Goal: Transaction & Acquisition: Purchase product/service

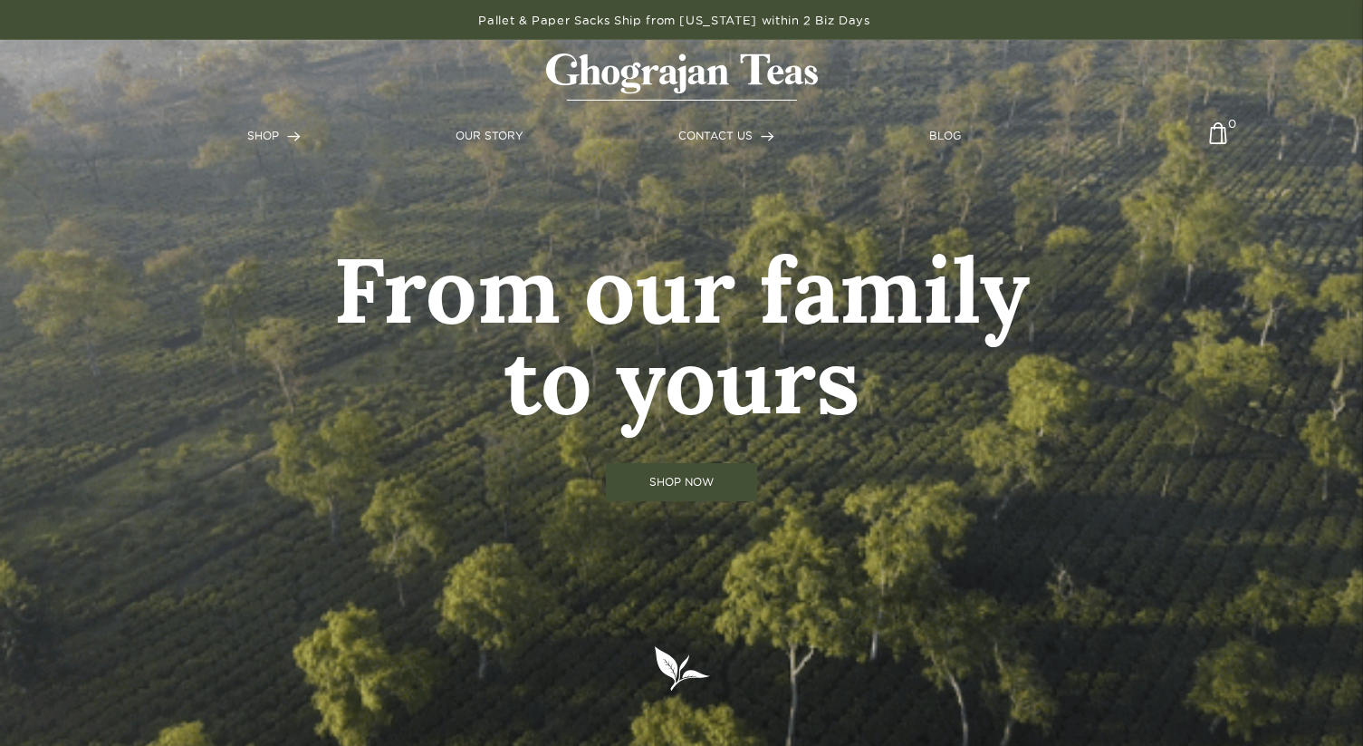
click at [635, 483] on link "SHOP NOW" at bounding box center [681, 482] width 151 height 38
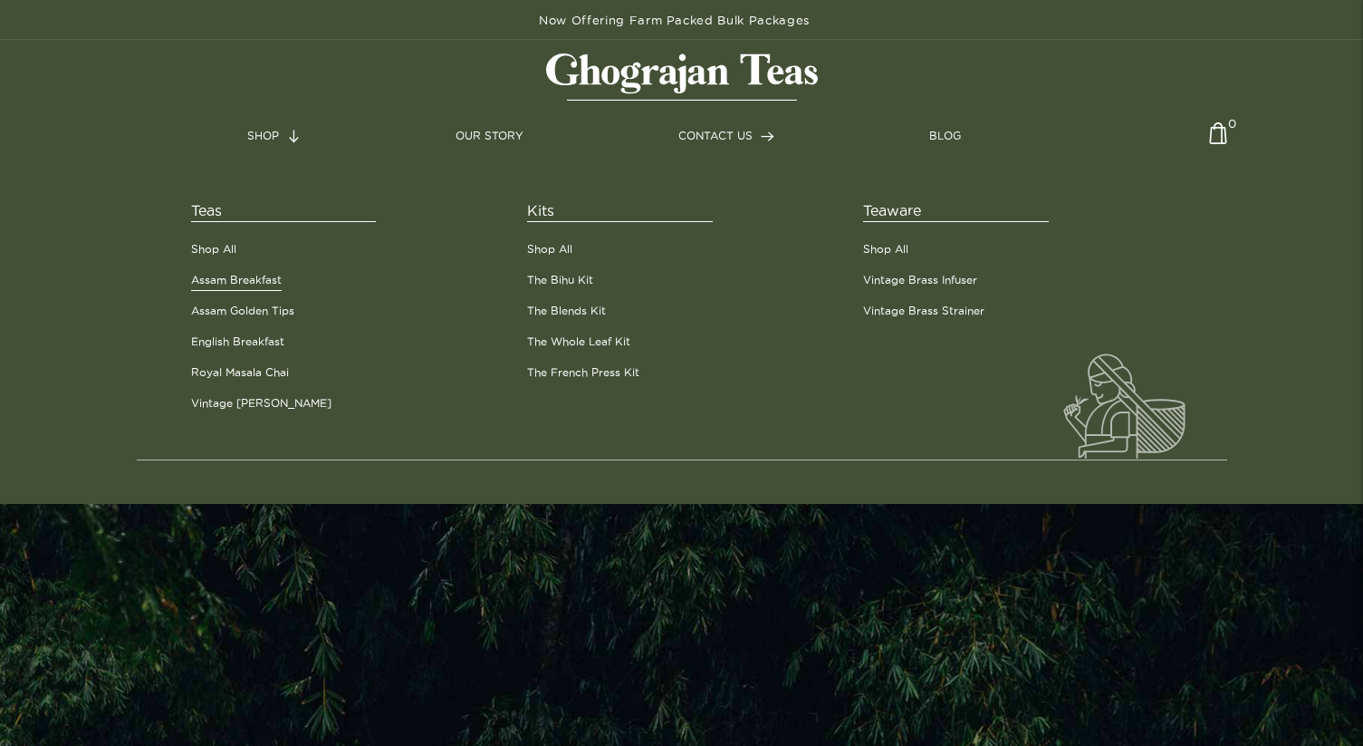
click at [248, 272] on link "Assam Breakfast" at bounding box center [236, 280] width 91 height 16
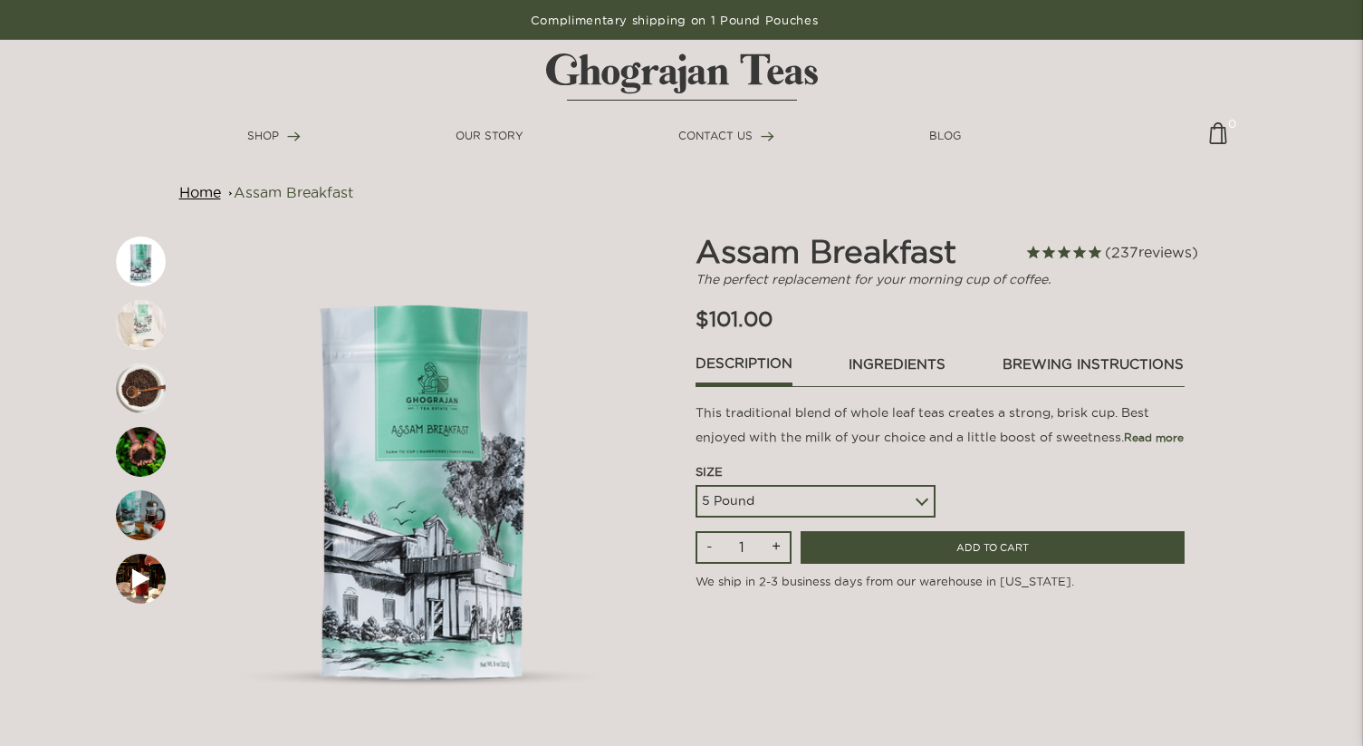
click at [755, 502] on select "5 Pound 10 Pound Paper Sack (68 lbs) Pallet - 20 Paper Sacks - 1364 lbs" at bounding box center [816, 501] width 240 height 33
select select
click at [696, 485] on select "5 Pound 10 Pound Paper Sack (68 lbs) Pallet - 20 Paper Sacks - 1364 lbs" at bounding box center [816, 501] width 240 height 33
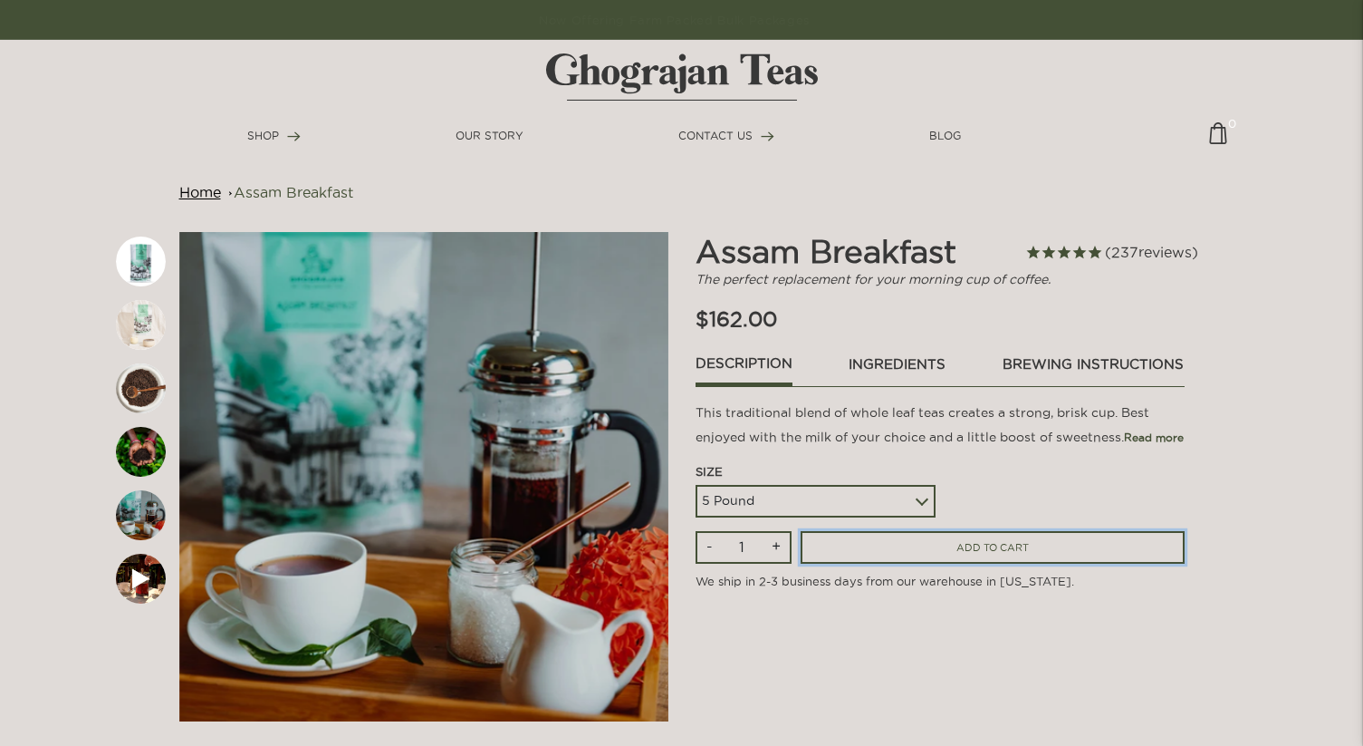
click at [929, 546] on input "ADD TO CART" at bounding box center [993, 548] width 384 height 34
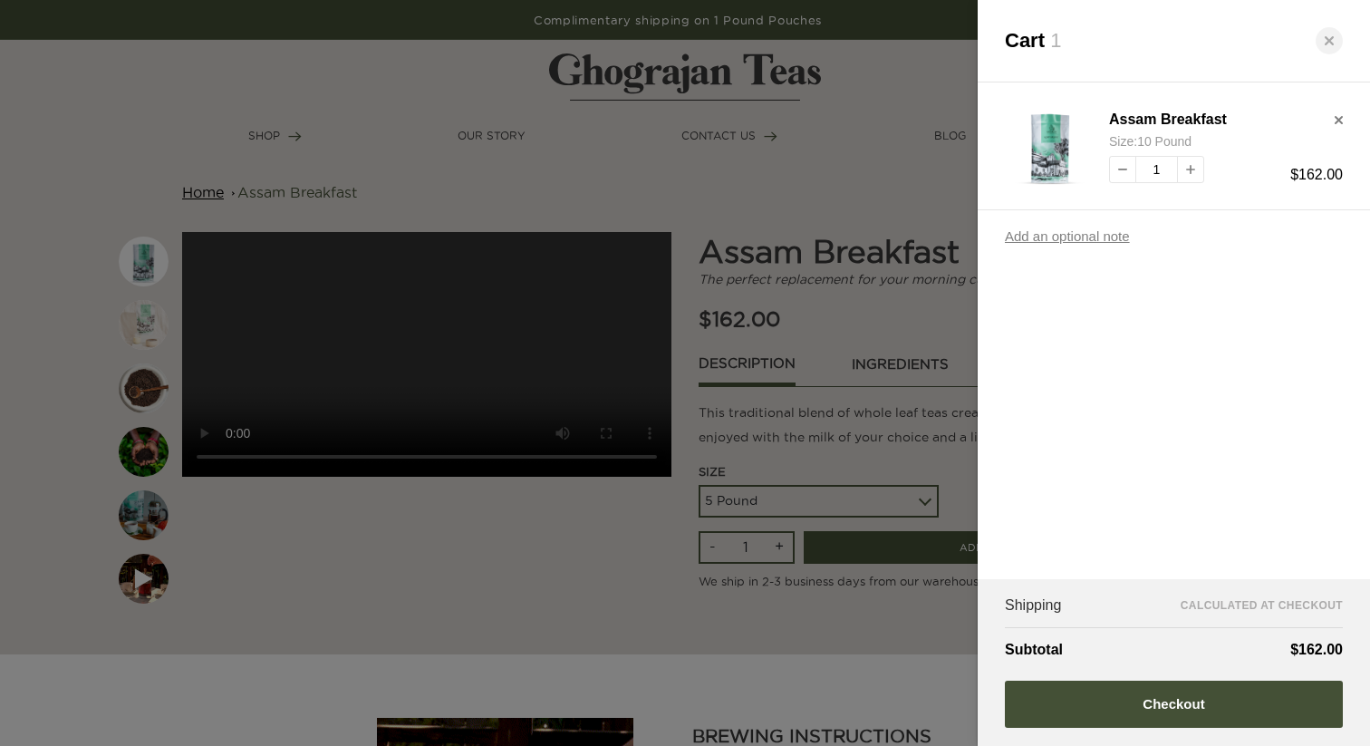
click at [280, 129] on div at bounding box center [685, 373] width 1370 height 746
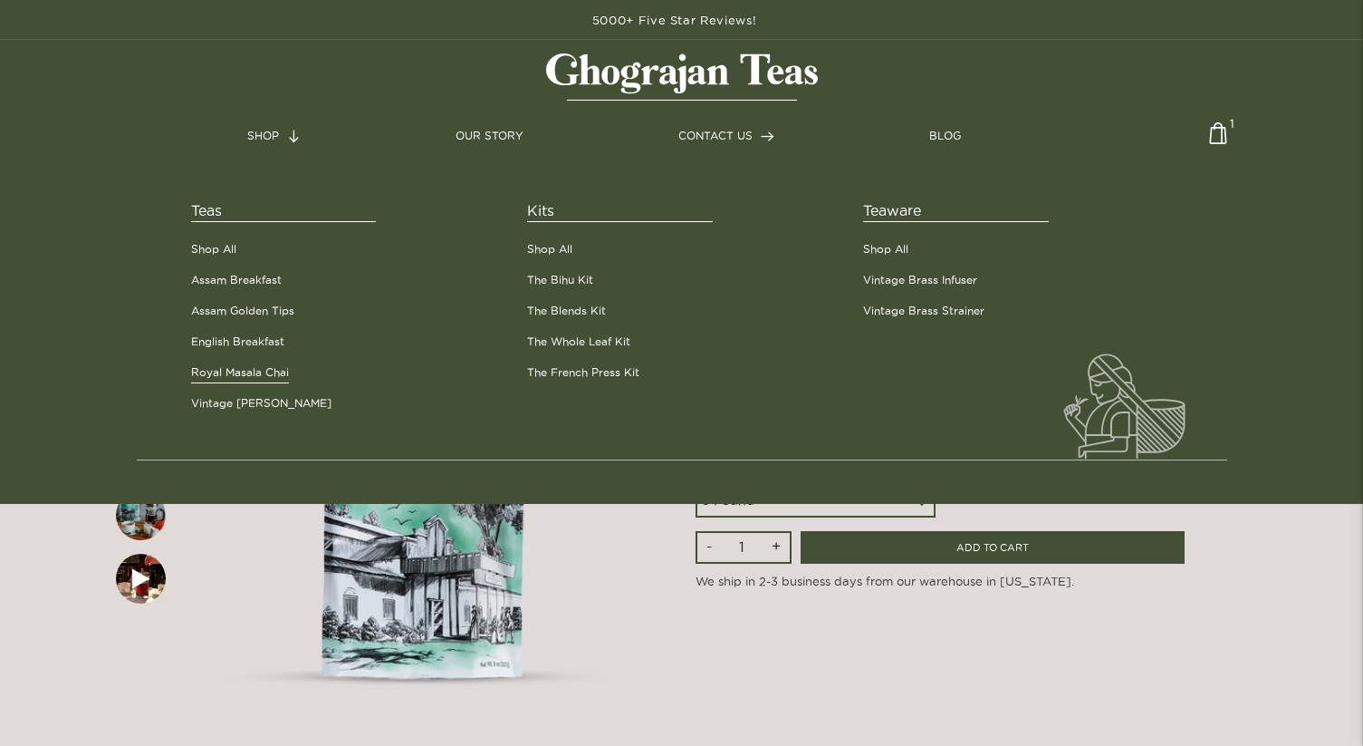
click at [243, 377] on link "Royal Masala Chai" at bounding box center [240, 372] width 98 height 16
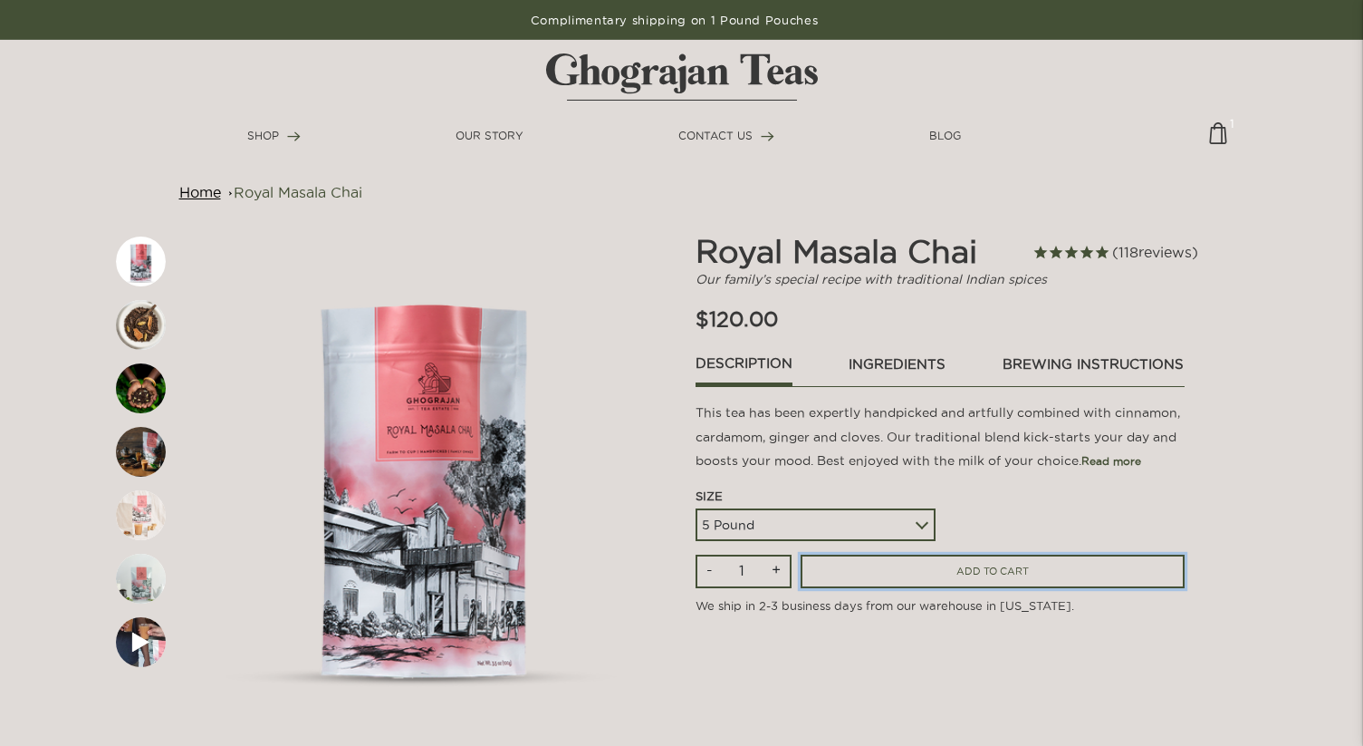
click at [941, 579] on input "ADD TO CART" at bounding box center [993, 571] width 384 height 34
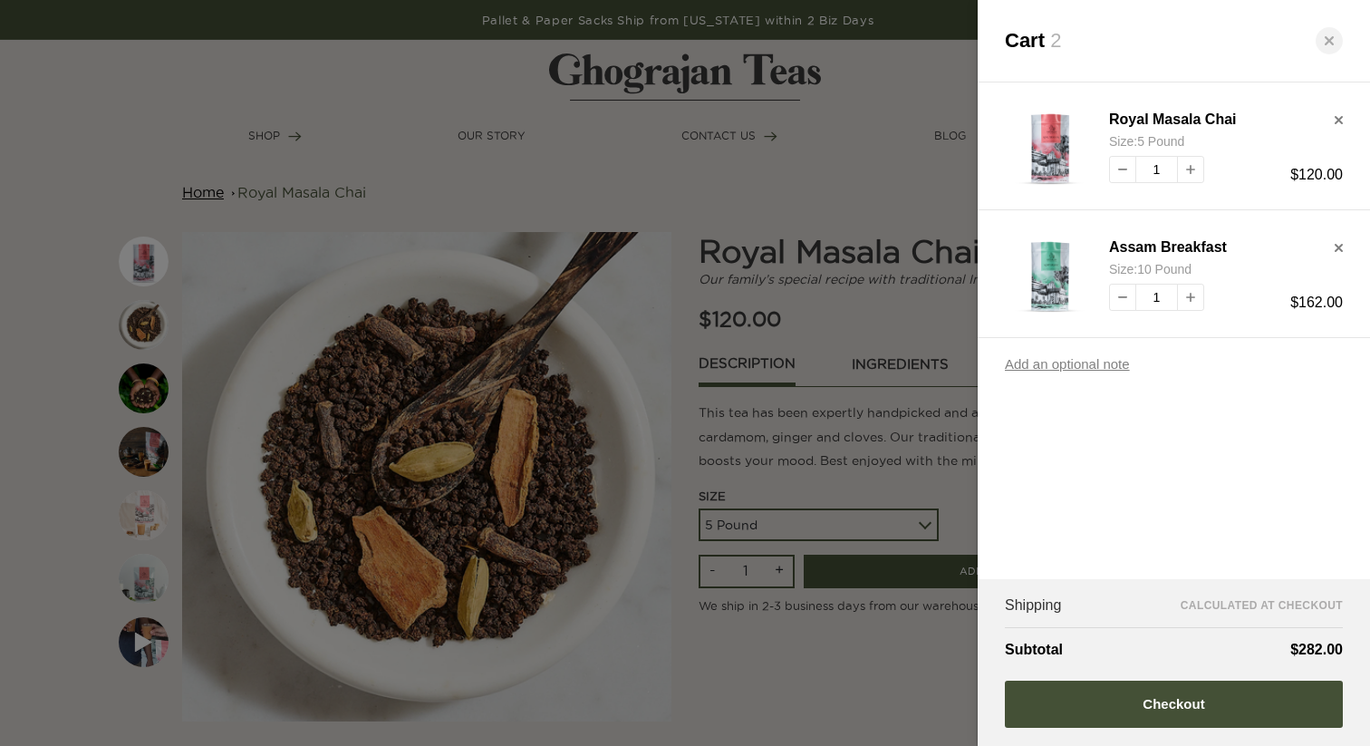
click at [907, 638] on div at bounding box center [685, 373] width 1370 height 746
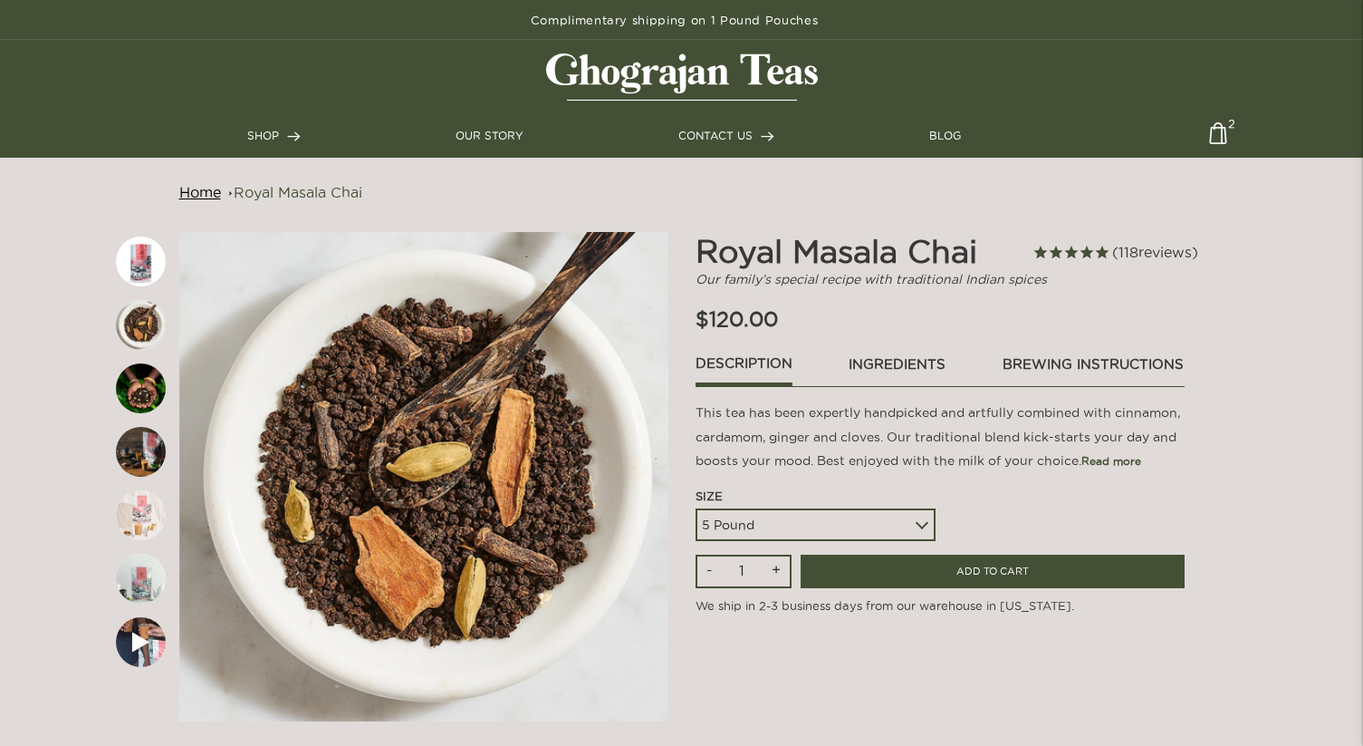
click at [1223, 131] on img at bounding box center [1218, 139] width 18 height 35
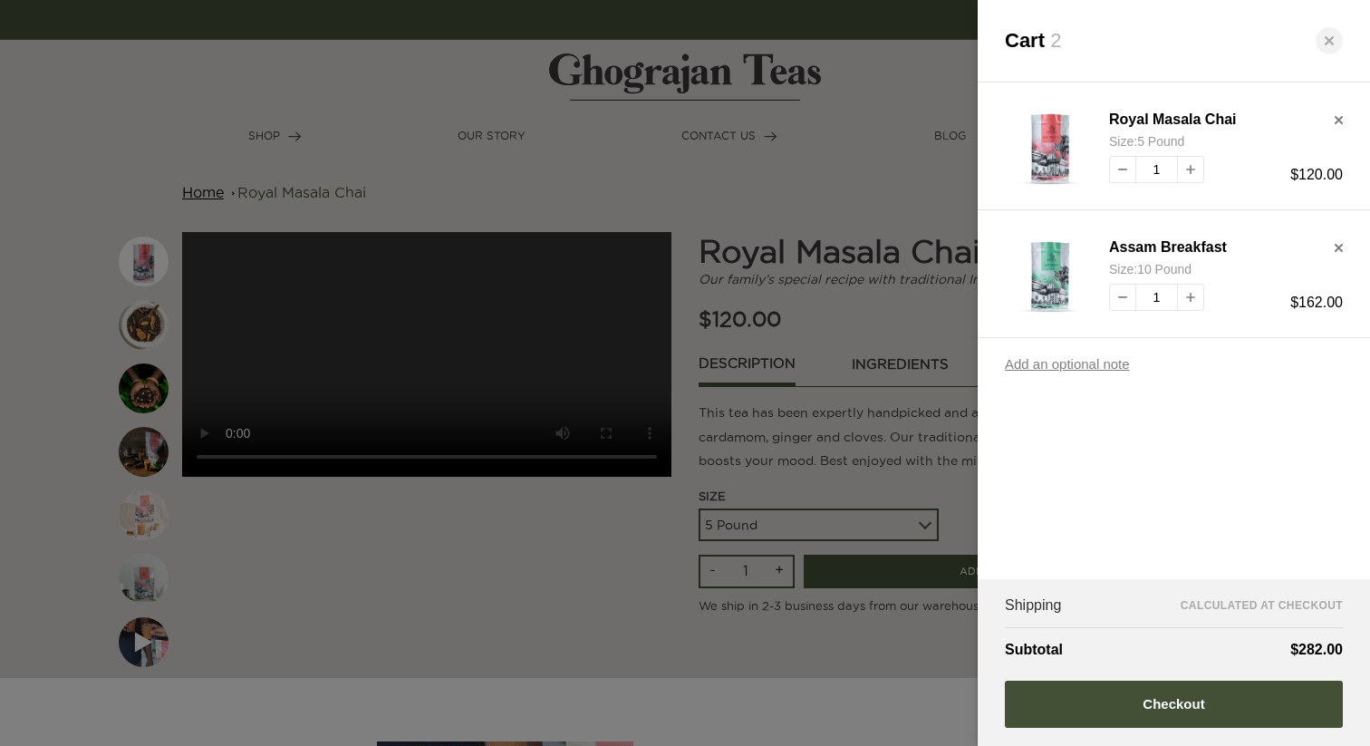
click at [706, 14] on div at bounding box center [685, 373] width 1370 height 746
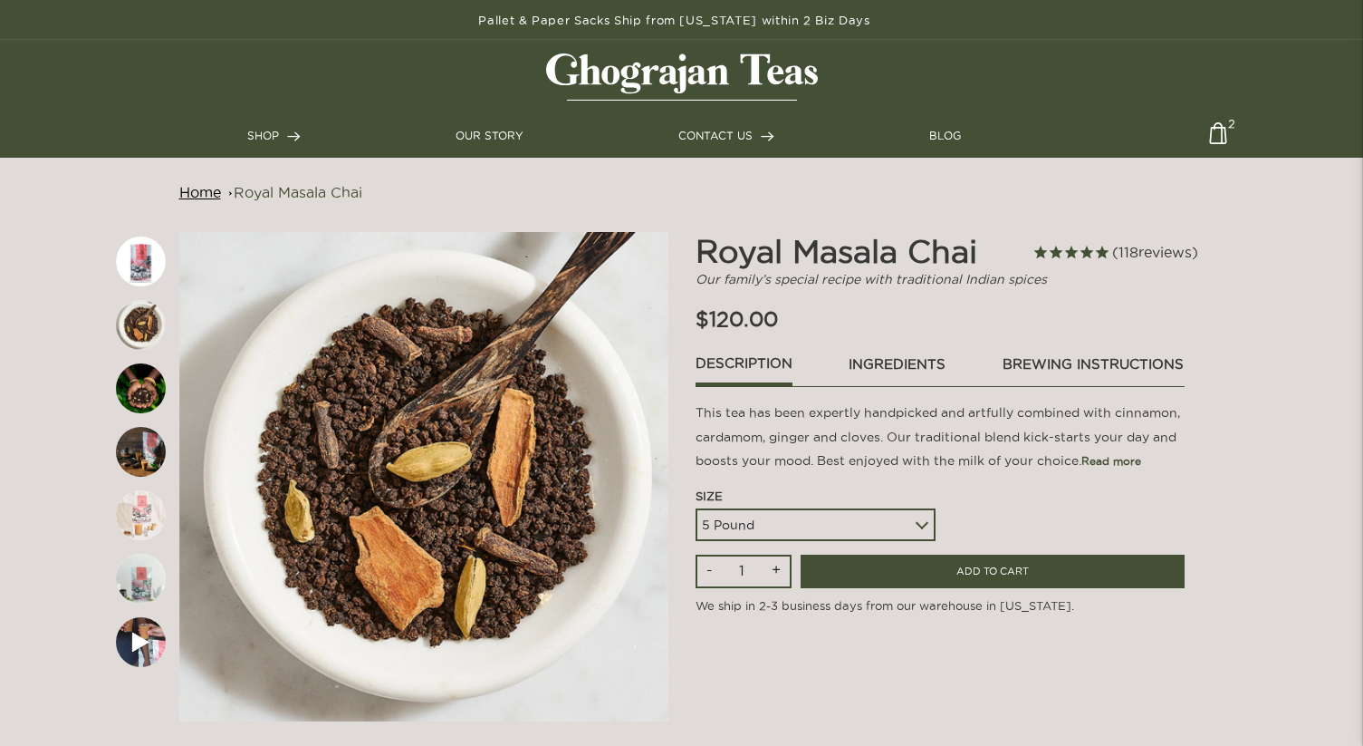
click at [491, 148] on ul "SHOP Teas Shop All Assam Breakfast Assam Golden Tips English Breakfast Royal Ma…" at bounding box center [681, 135] width 869 height 43
click at [492, 134] on link "OUR STORY" at bounding box center [490, 136] width 68 height 16
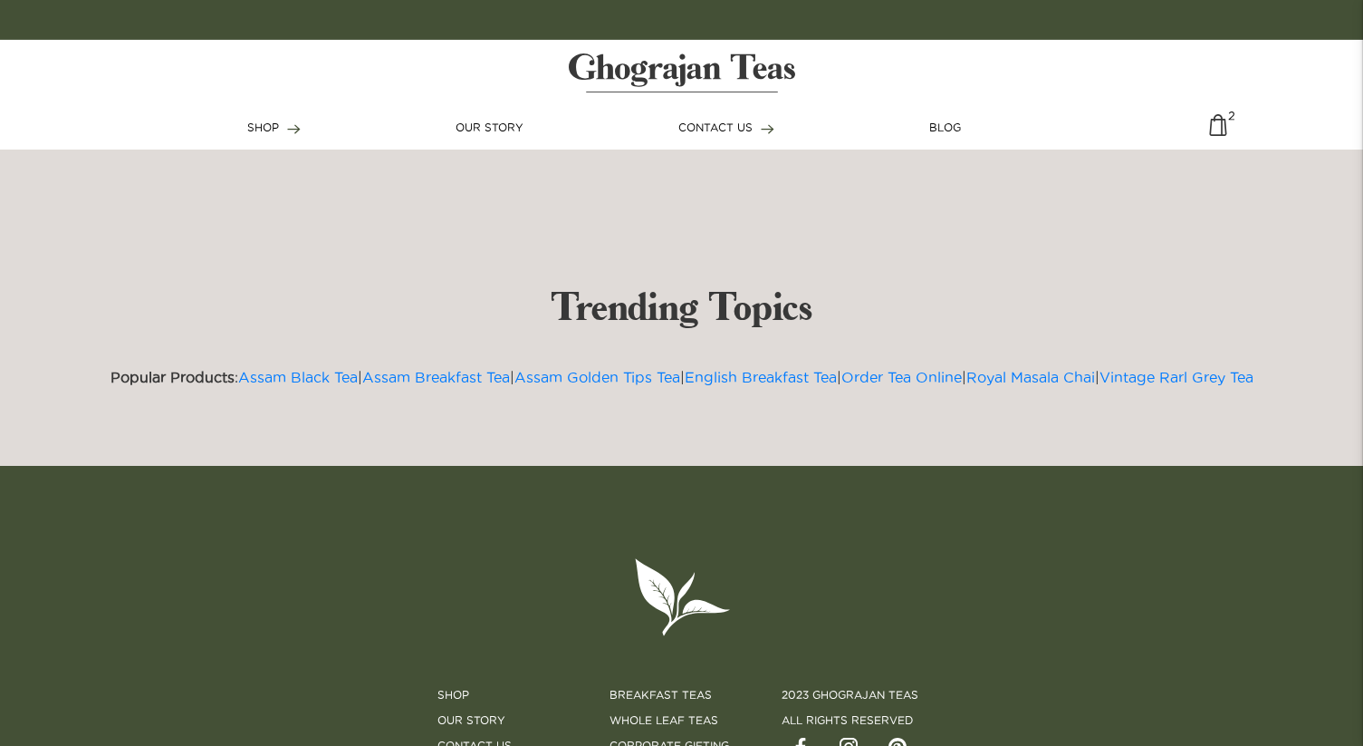
scroll to position [7370, 0]
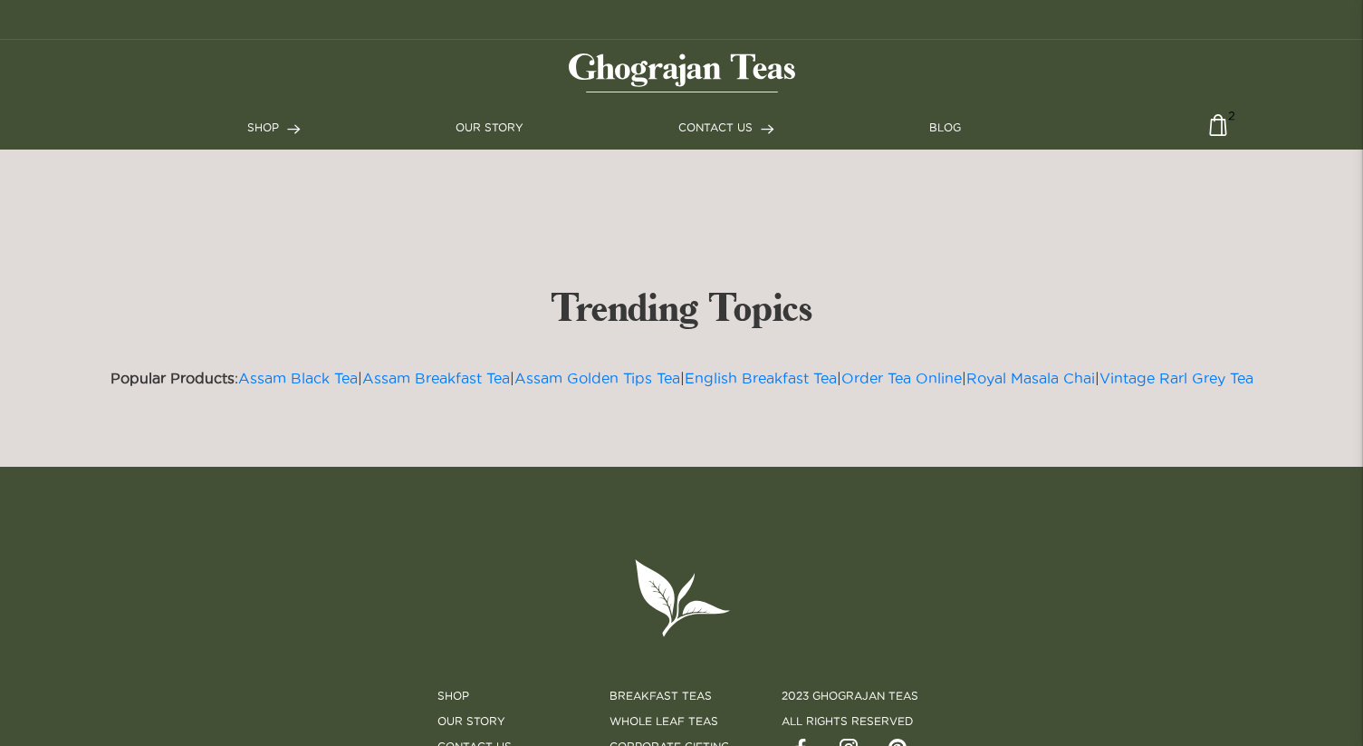
click at [1220, 121] on img at bounding box center [1218, 131] width 18 height 35
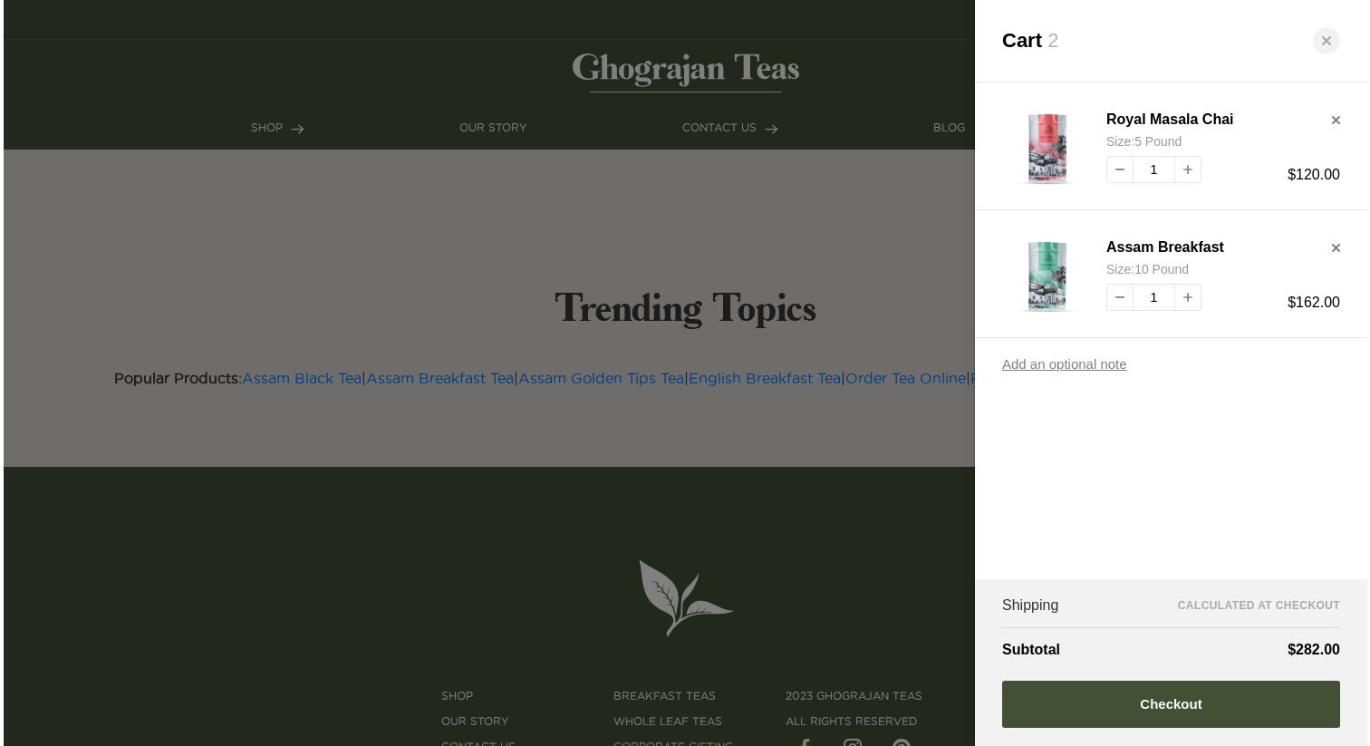
scroll to position [7395, 0]
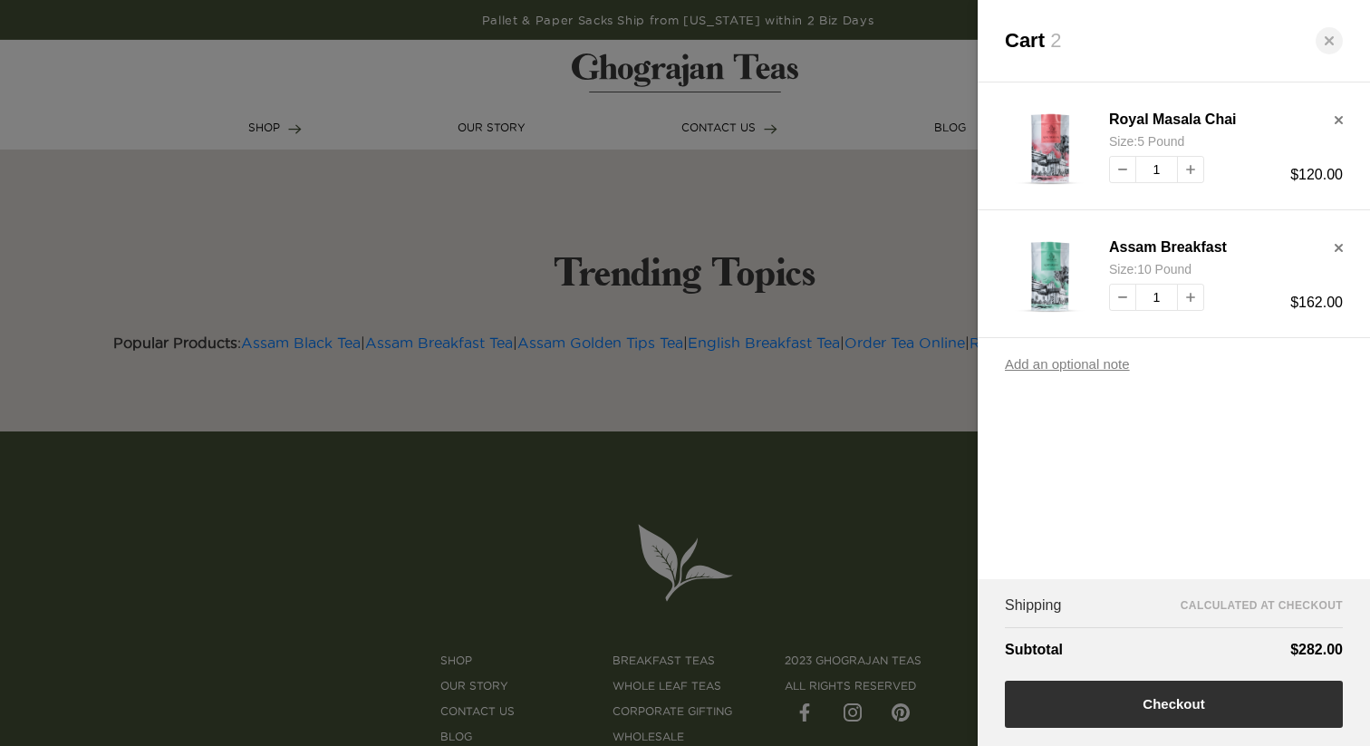
click at [1183, 701] on button "Checkout" at bounding box center [1174, 703] width 338 height 47
